Goal: Task Accomplishment & Management: Manage account settings

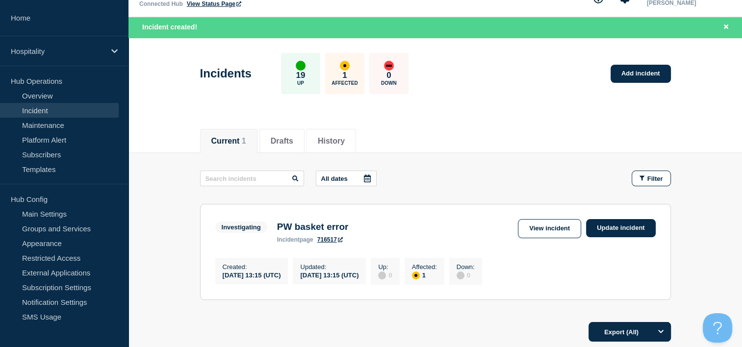
scroll to position [49, 0]
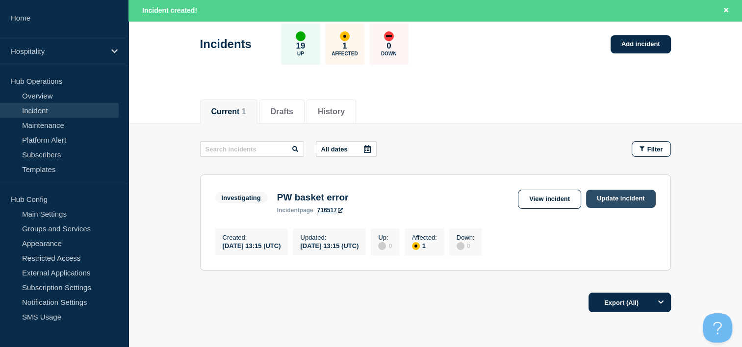
click at [627, 199] on link "Update incident" at bounding box center [621, 199] width 70 height 18
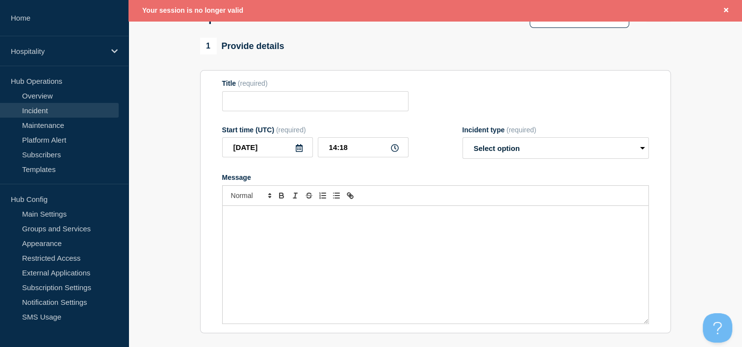
scroll to position [98, 0]
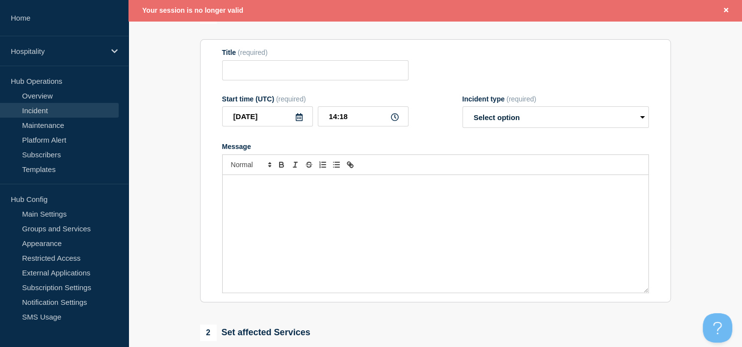
click at [364, 218] on div "Message" at bounding box center [436, 234] width 426 height 118
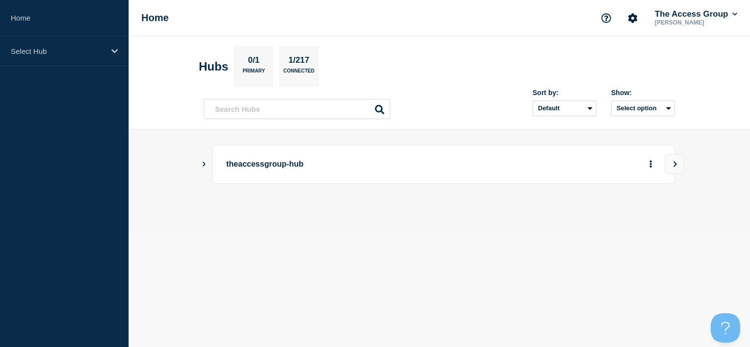
click at [340, 170] on p "theaccessgroup-hub" at bounding box center [361, 165] width 271 height 18
click at [265, 164] on p "theaccessgroup-hub" at bounding box center [361, 165] width 271 height 18
click at [172, 169] on main "theaccessgroup-hub" at bounding box center [439, 181] width 621 height 103
click at [217, 168] on div "theaccessgroup-hub" at bounding box center [443, 164] width 462 height 39
click at [208, 163] on div "theaccessgroup-hub" at bounding box center [439, 164] width 471 height 39
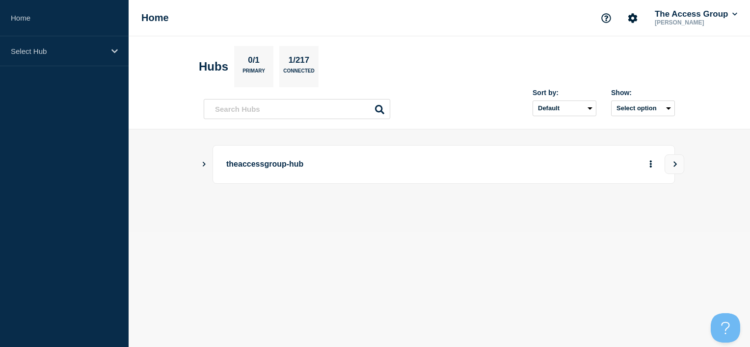
click at [205, 163] on icon "Show Connected Hubs" at bounding box center [204, 164] width 3 height 5
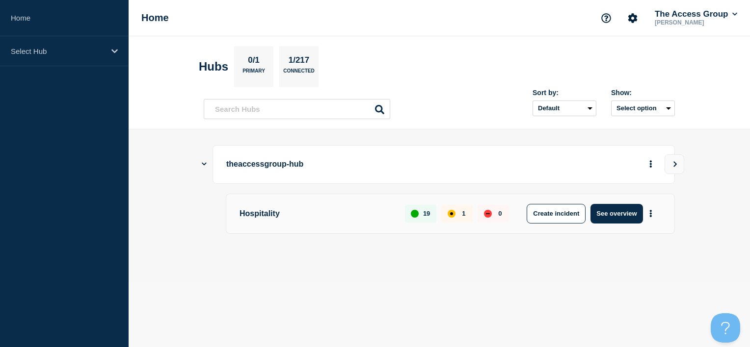
click at [263, 215] on p "Hospitality" at bounding box center [316, 214] width 154 height 20
click at [617, 212] on button "See overview" at bounding box center [616, 214] width 52 height 20
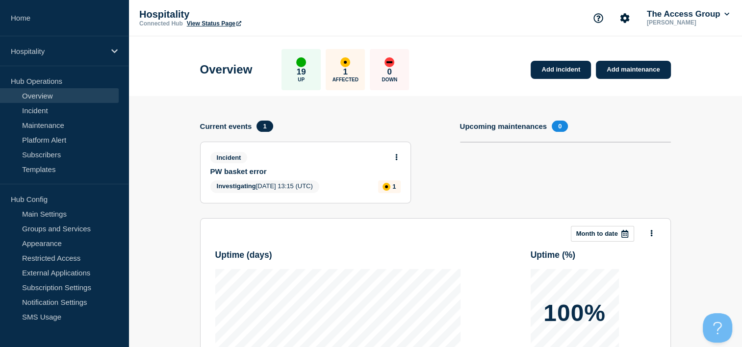
click at [263, 182] on span "Investigating 2025-09-15 13:15 (UTC)" at bounding box center [265, 187] width 109 height 13
click at [400, 158] on button at bounding box center [397, 158] width 8 height 8
click at [399, 194] on link "Update incident" at bounding box center [396, 194] width 48 height 8
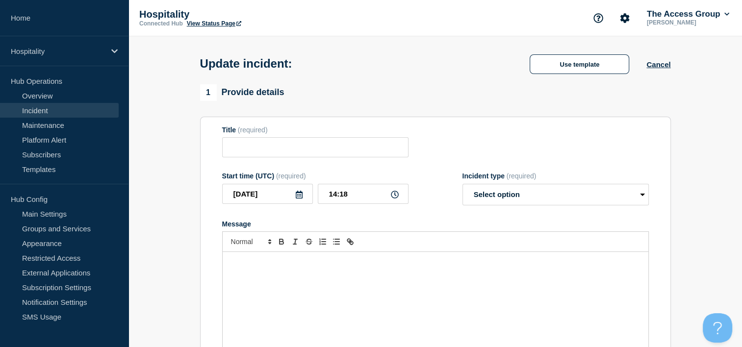
type input "PW basket error"
click at [388, 290] on div "Message" at bounding box center [436, 311] width 426 height 118
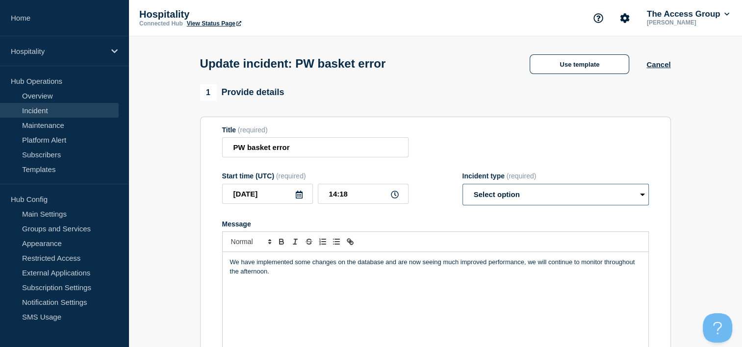
click at [525, 200] on select "Select option Investigating Identified Monitoring Resolved" at bounding box center [556, 195] width 186 height 22
select select "monitoring"
click at [463, 187] on select "Select option Investigating Identified Monitoring Resolved" at bounding box center [556, 195] width 186 height 22
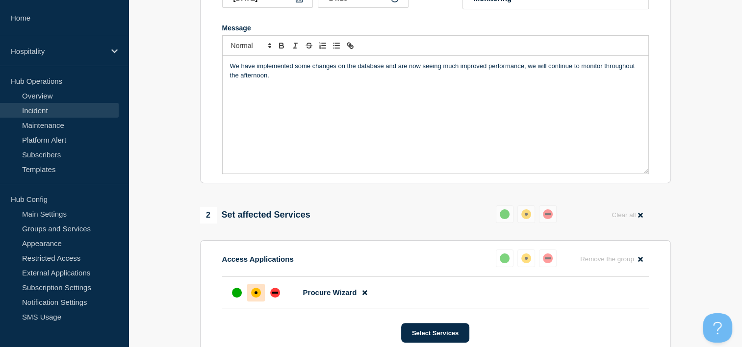
scroll to position [245, 0]
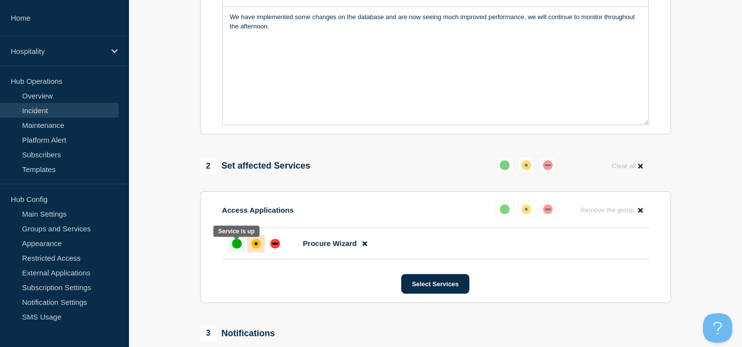
click at [235, 245] on div "up" at bounding box center [237, 244] width 10 height 10
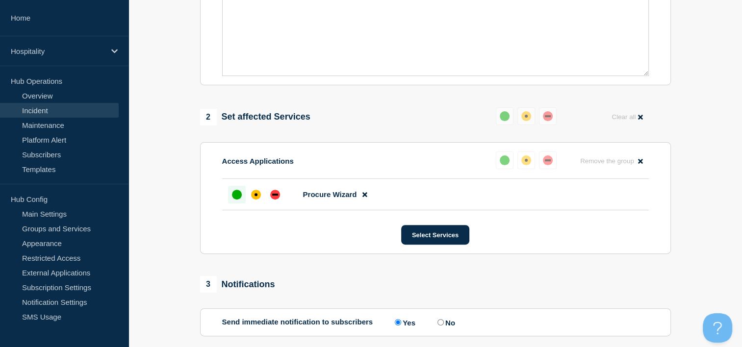
click at [236, 200] on div "up" at bounding box center [237, 195] width 10 height 10
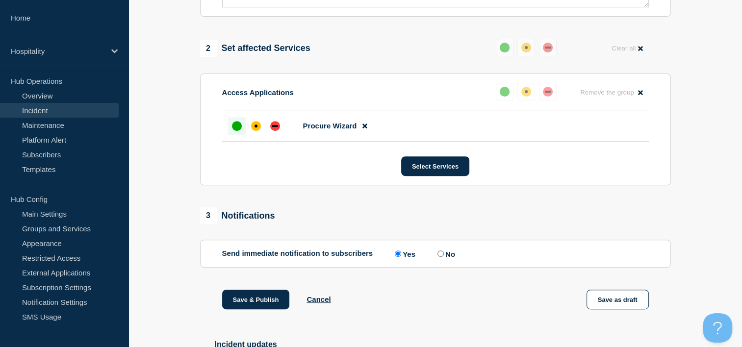
scroll to position [393, 0]
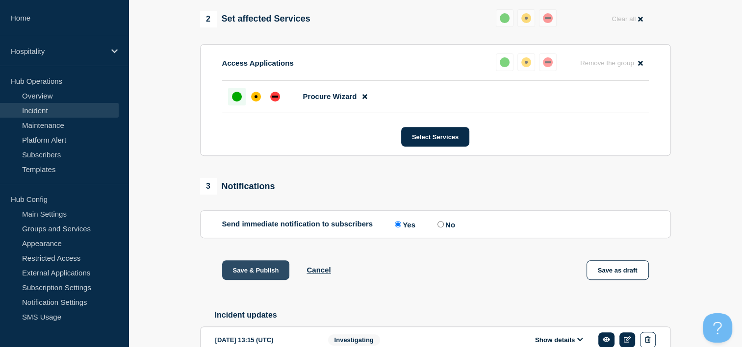
click at [272, 275] on button "Save & Publish" at bounding box center [256, 271] width 68 height 20
